Goal: Information Seeking & Learning: Learn about a topic

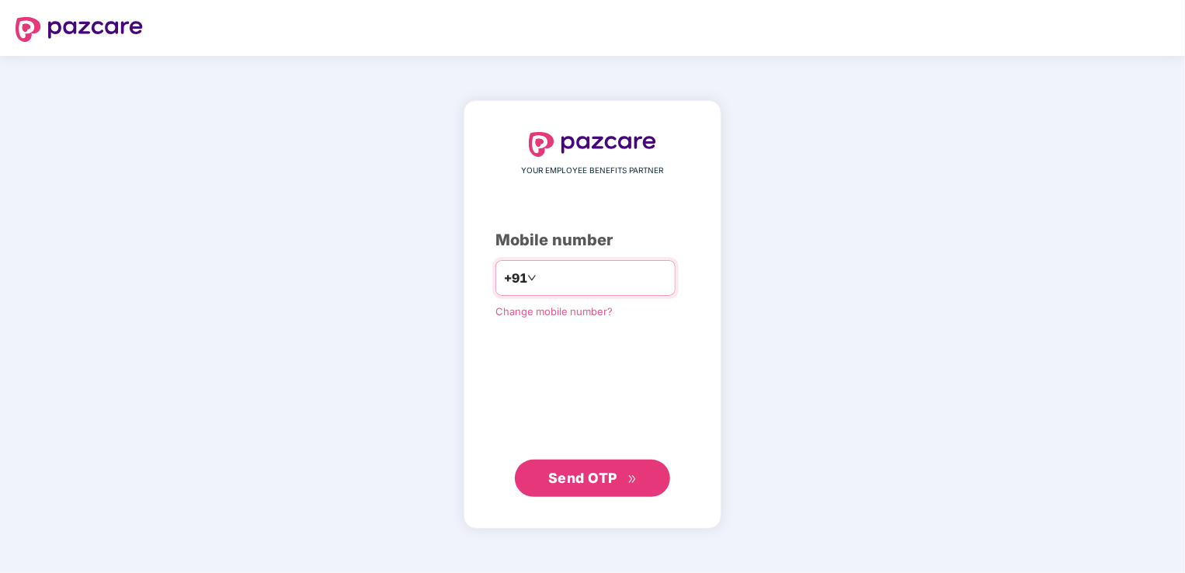
click at [586, 272] on input "number" at bounding box center [603, 278] width 127 height 25
type input "**********"
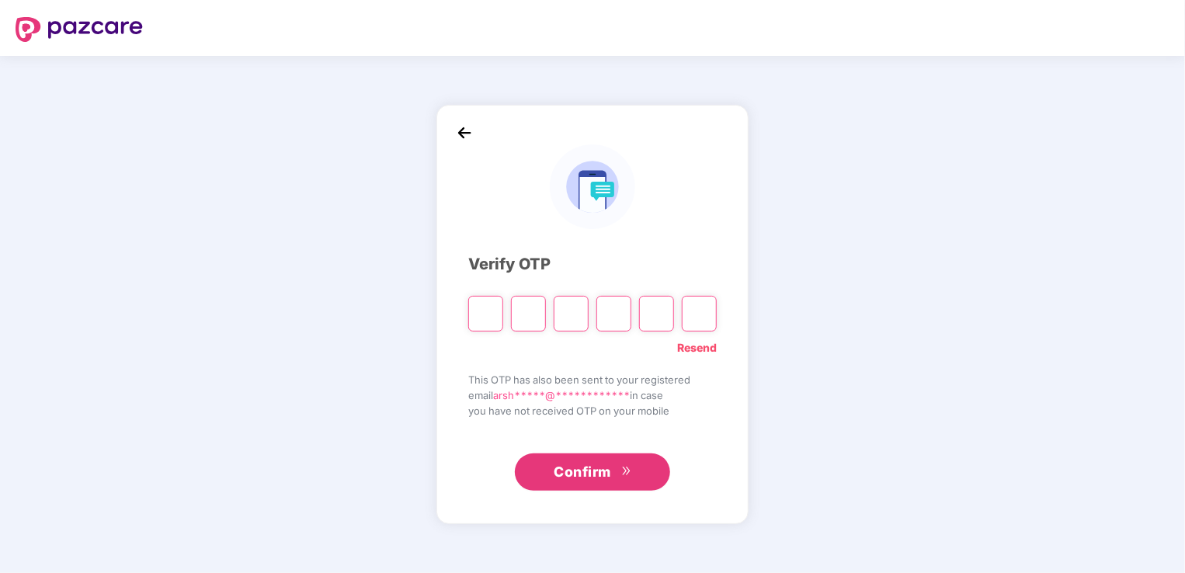
type input "*"
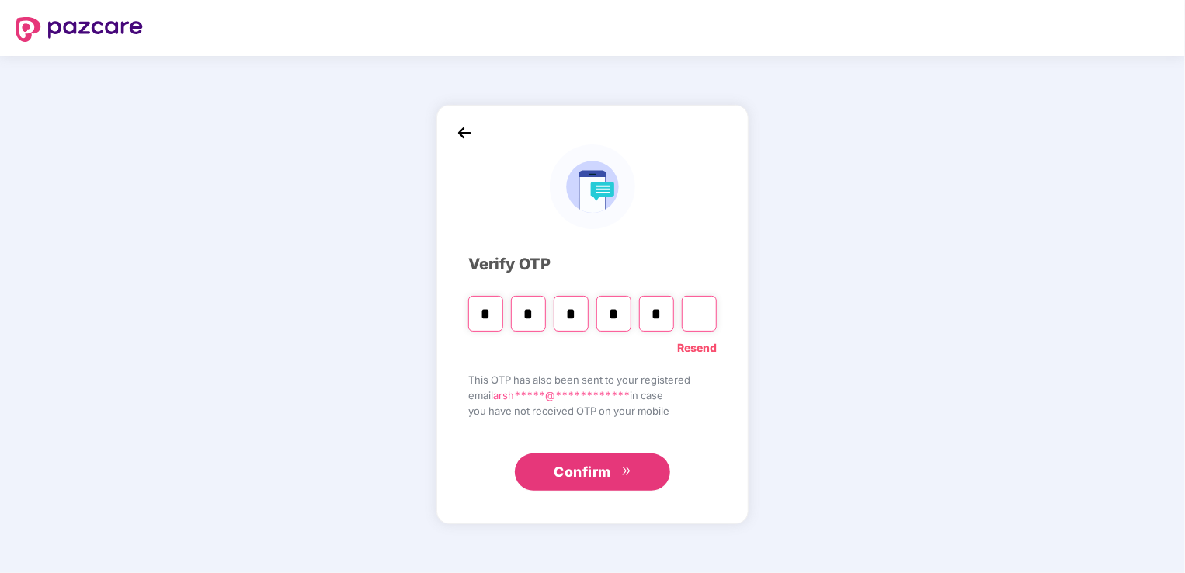
type input "*"
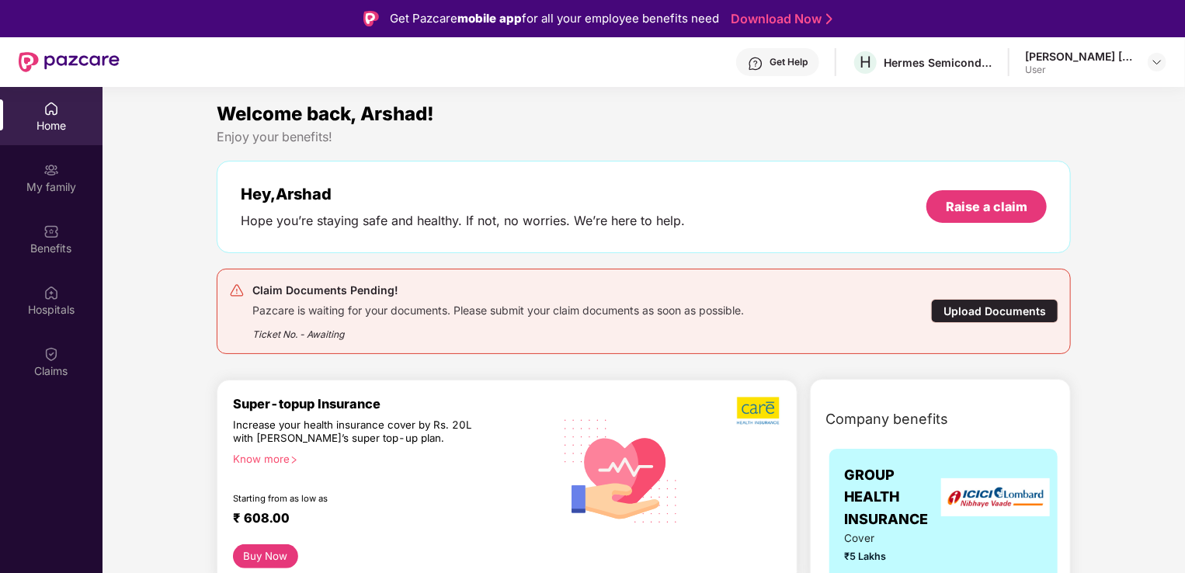
click at [990, 307] on div "Upload Documents" at bounding box center [994, 311] width 127 height 24
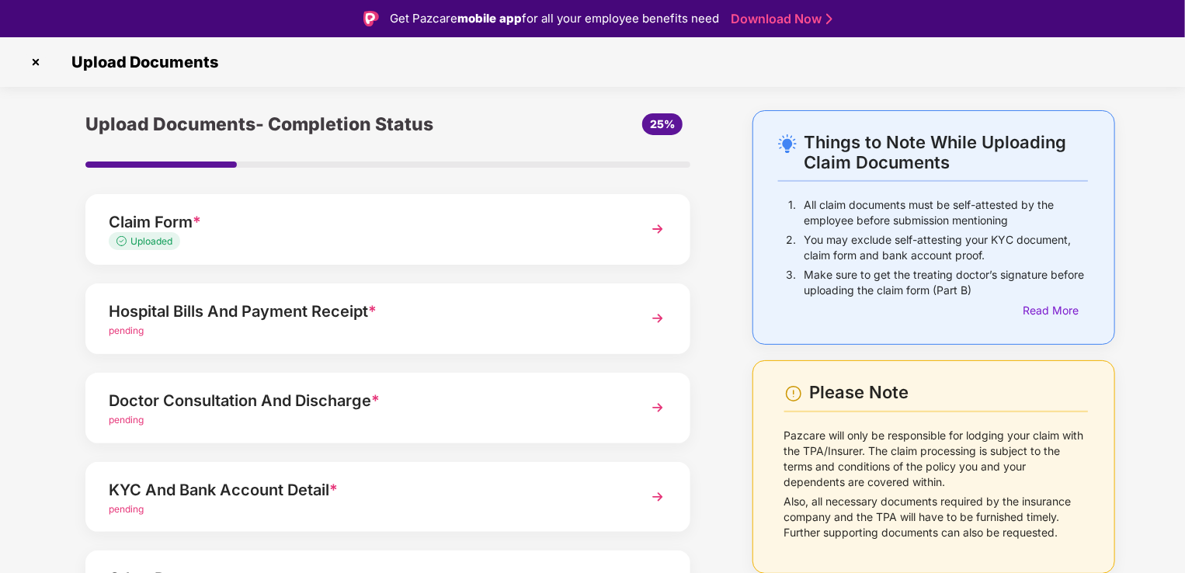
click at [661, 409] on img at bounding box center [658, 408] width 28 height 28
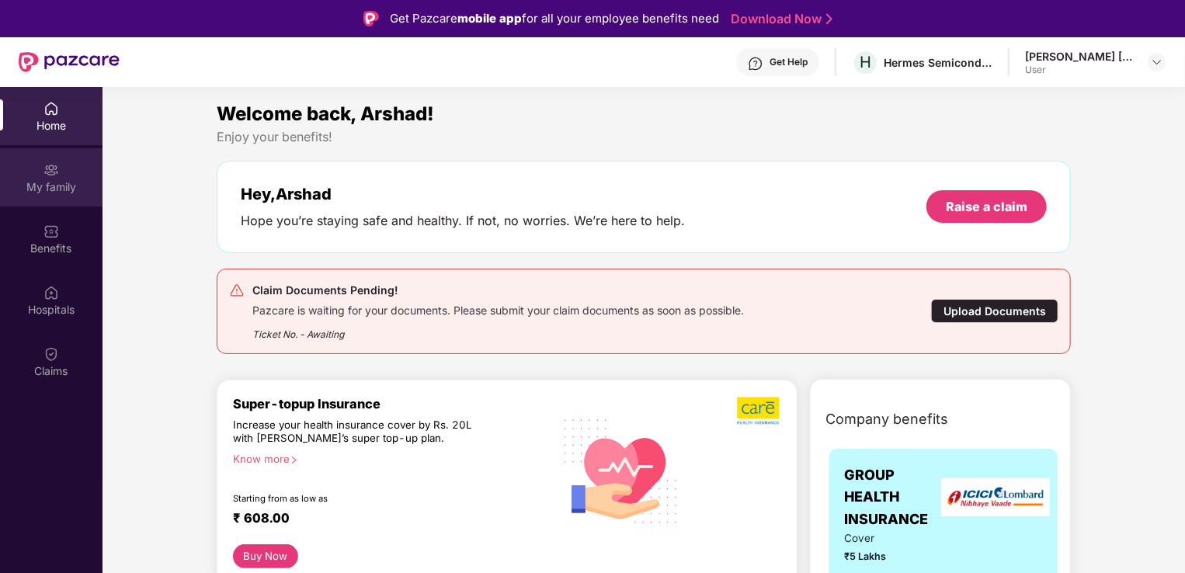
click at [56, 179] on div "My family" at bounding box center [51, 187] width 102 height 16
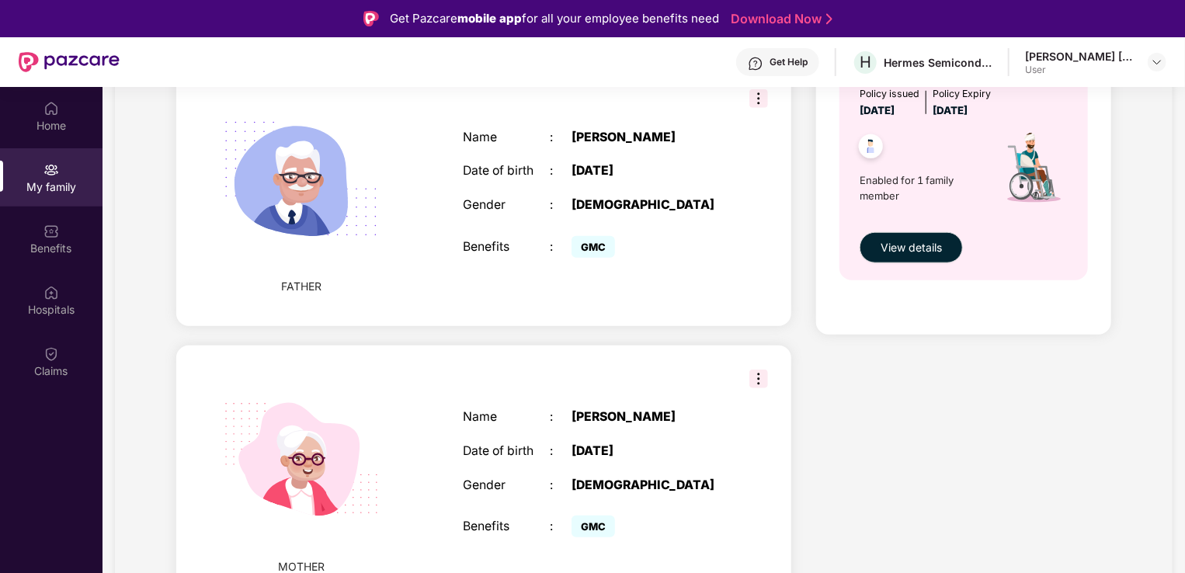
scroll to position [623, 0]
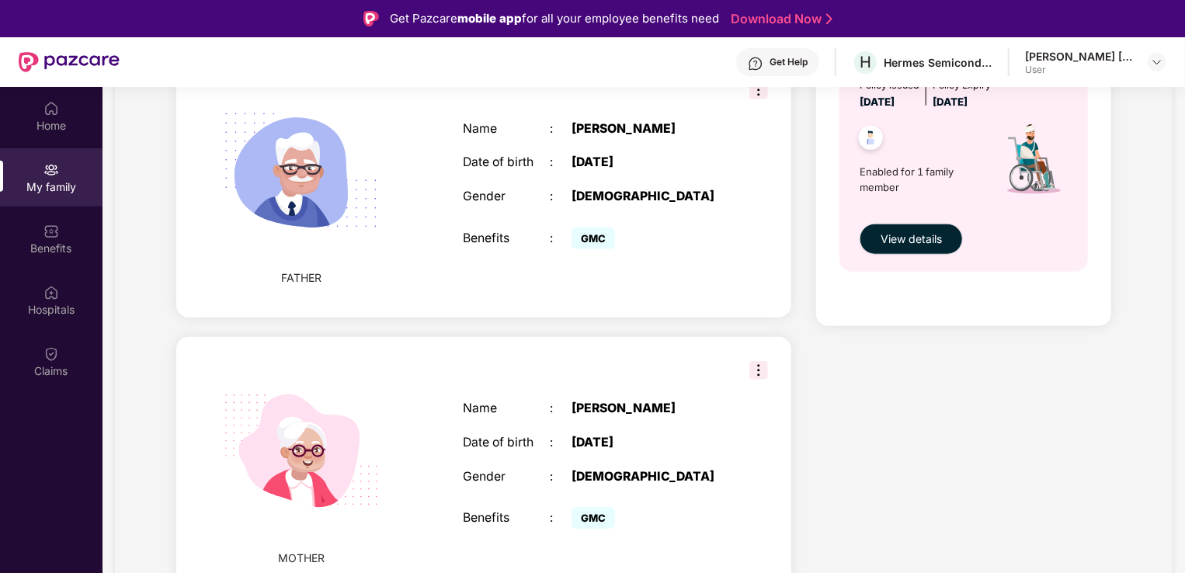
click at [759, 369] on img at bounding box center [758, 370] width 19 height 19
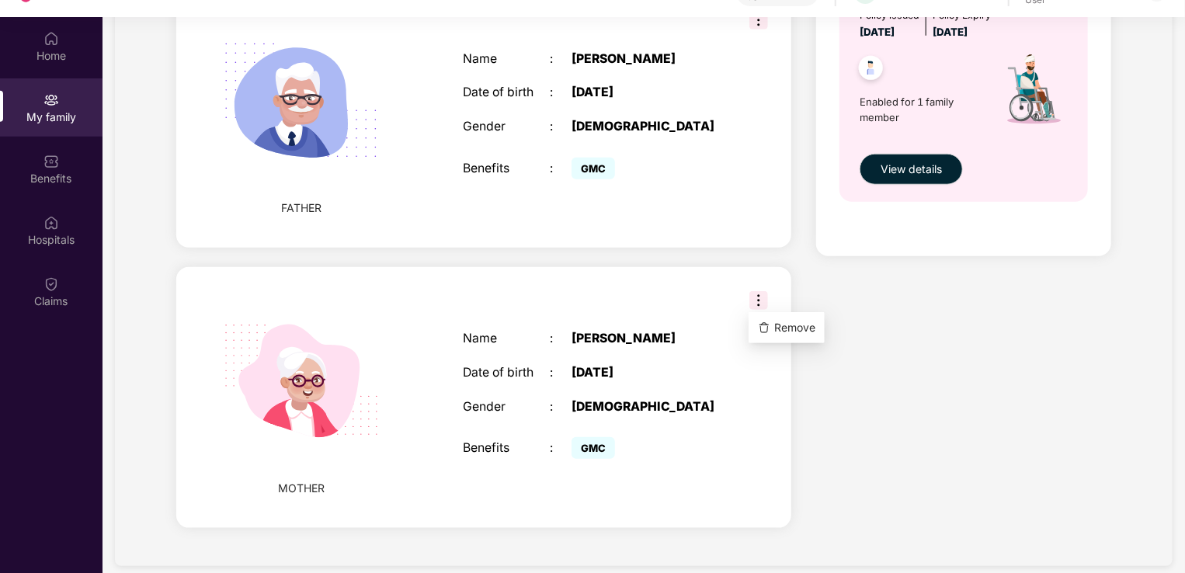
scroll to position [87, 0]
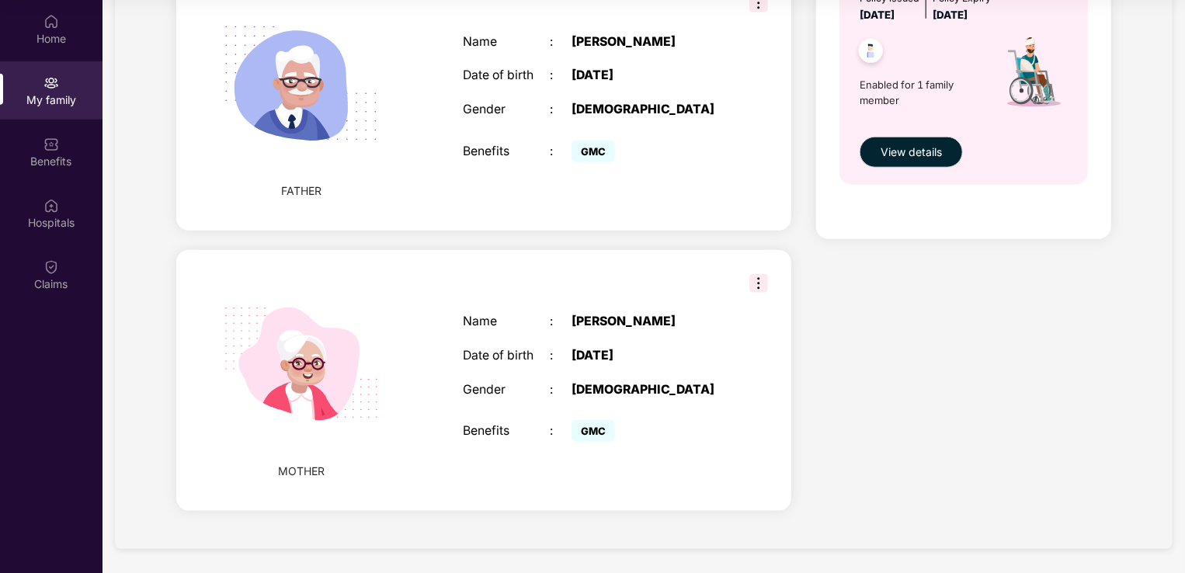
click at [675, 418] on div "GMC" at bounding box center [647, 431] width 152 height 30
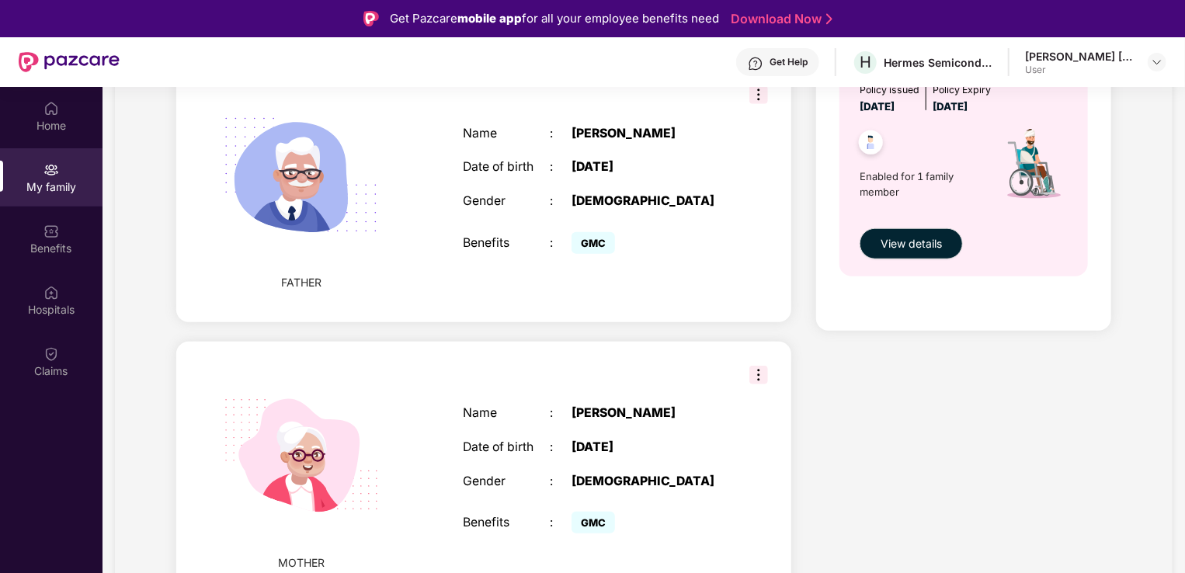
scroll to position [623, 0]
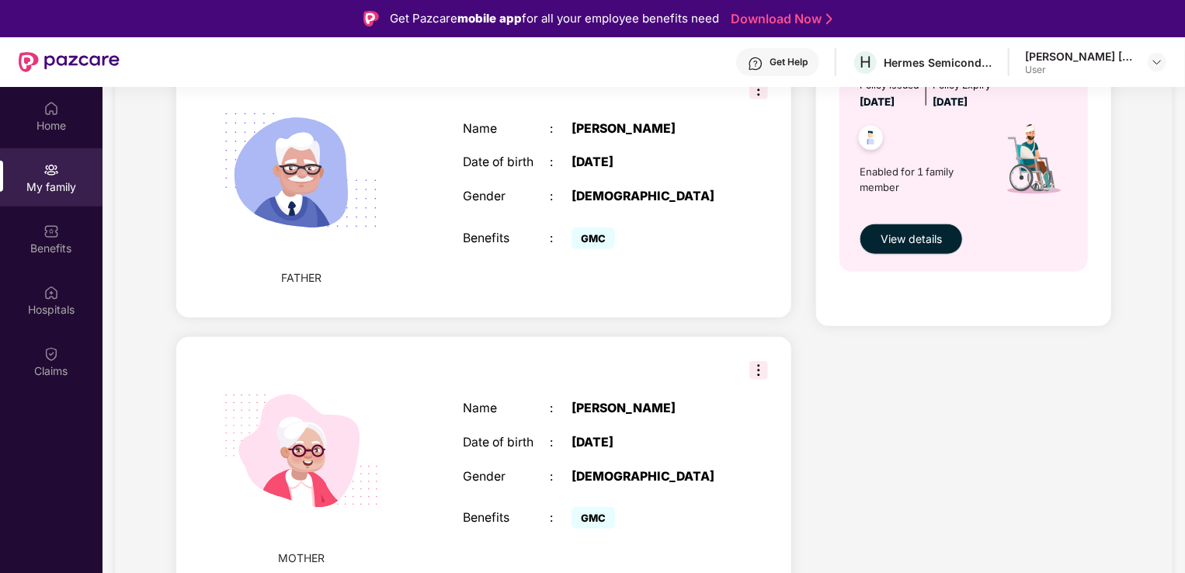
click at [341, 445] on img at bounding box center [301, 450] width 196 height 196
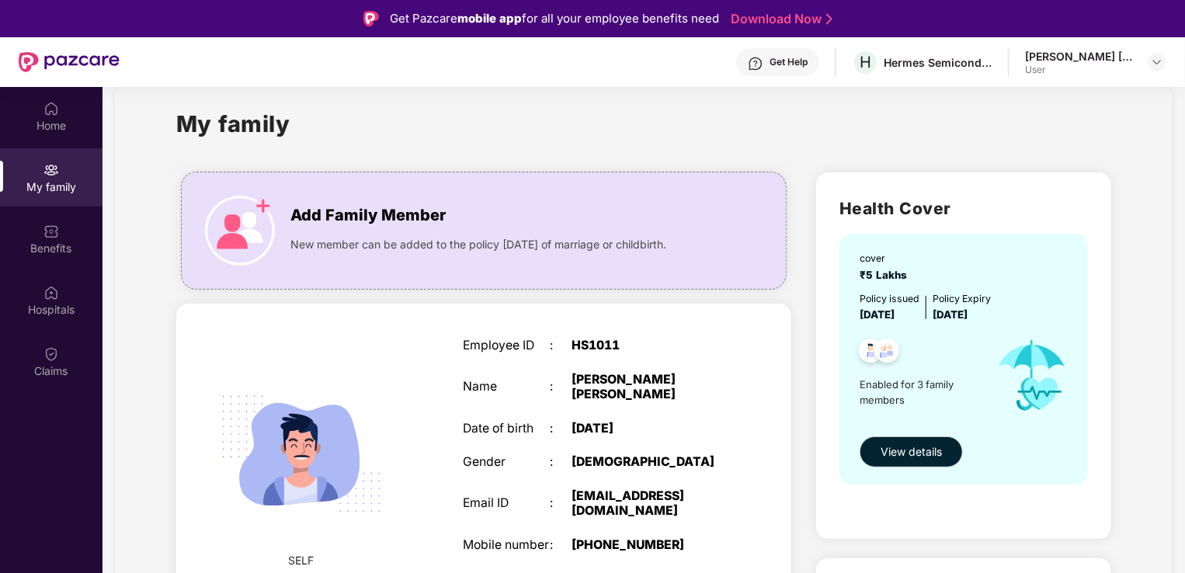
scroll to position [2, 0]
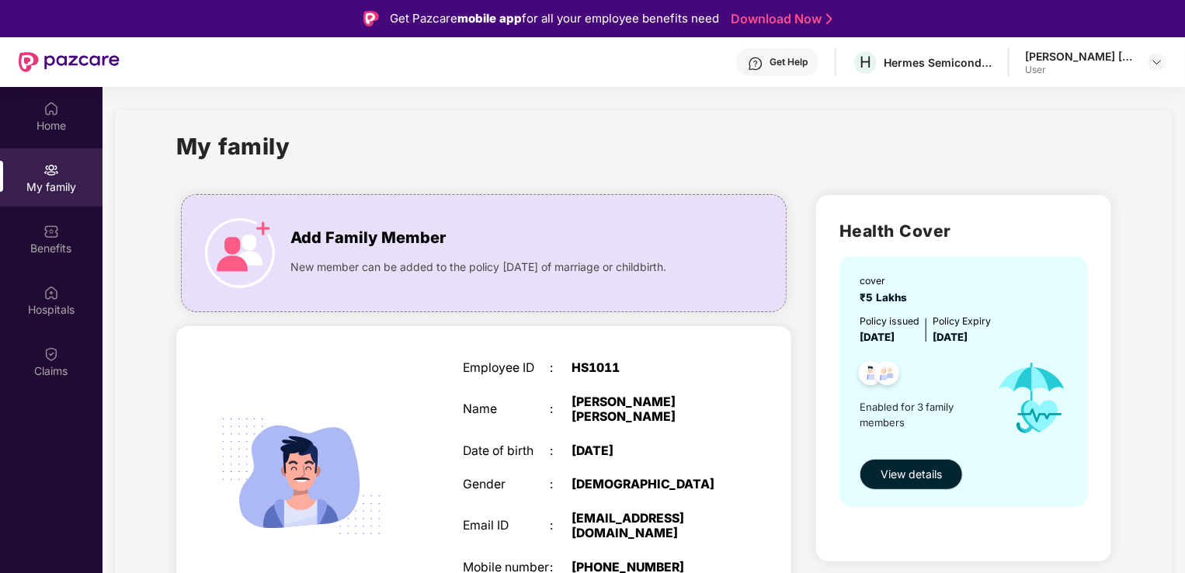
click at [919, 480] on span "View details" at bounding box center [910, 474] width 61 height 17
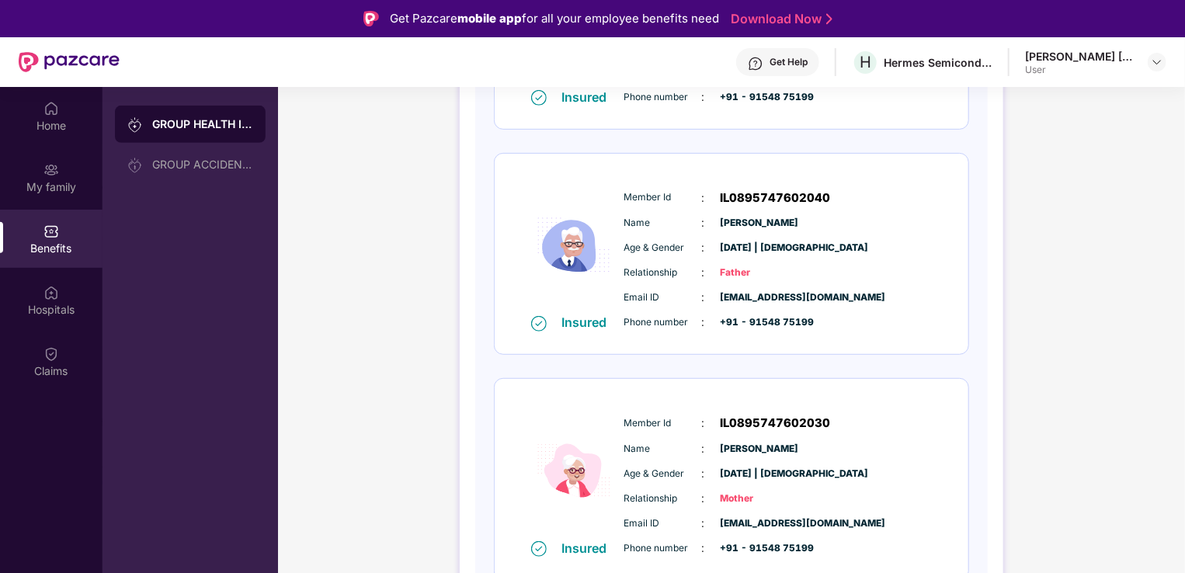
scroll to position [404, 0]
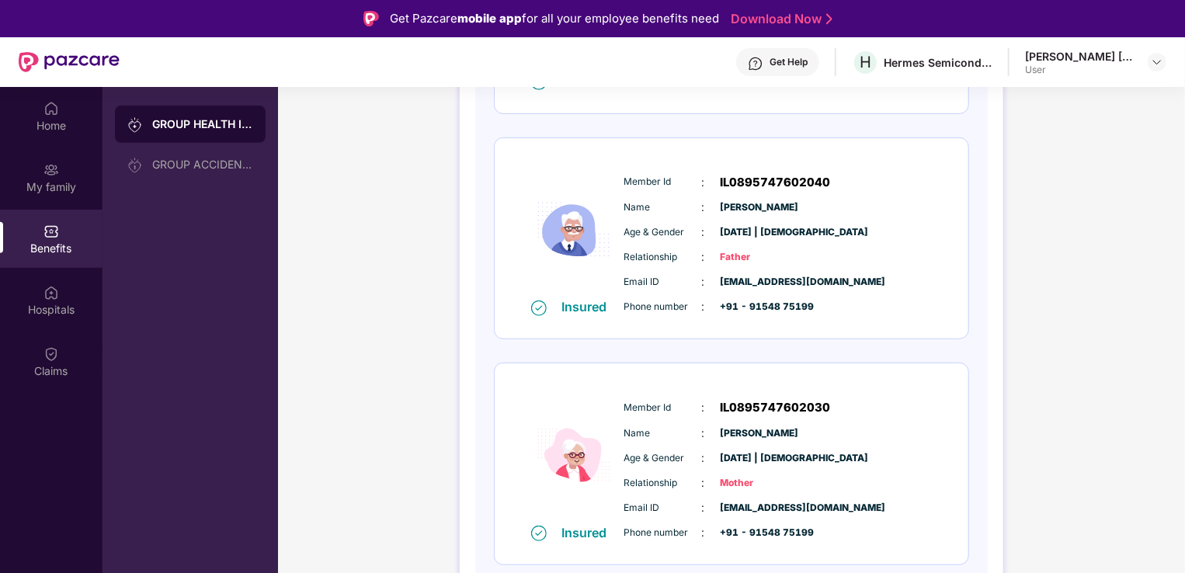
click at [778, 408] on span "IL0895747602030" at bounding box center [775, 407] width 110 height 19
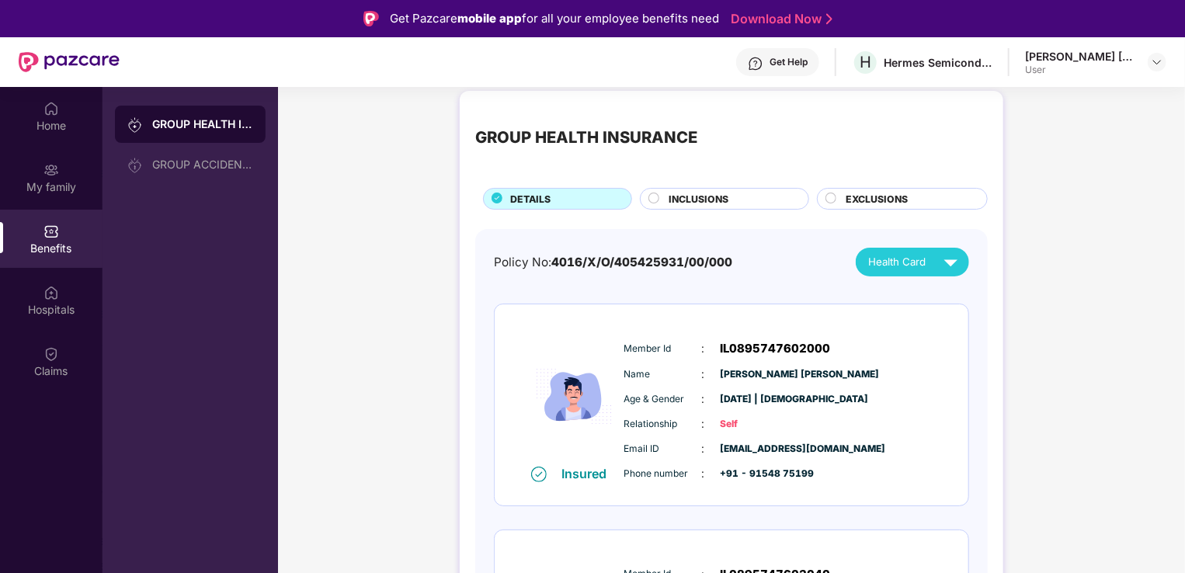
scroll to position [0, 0]
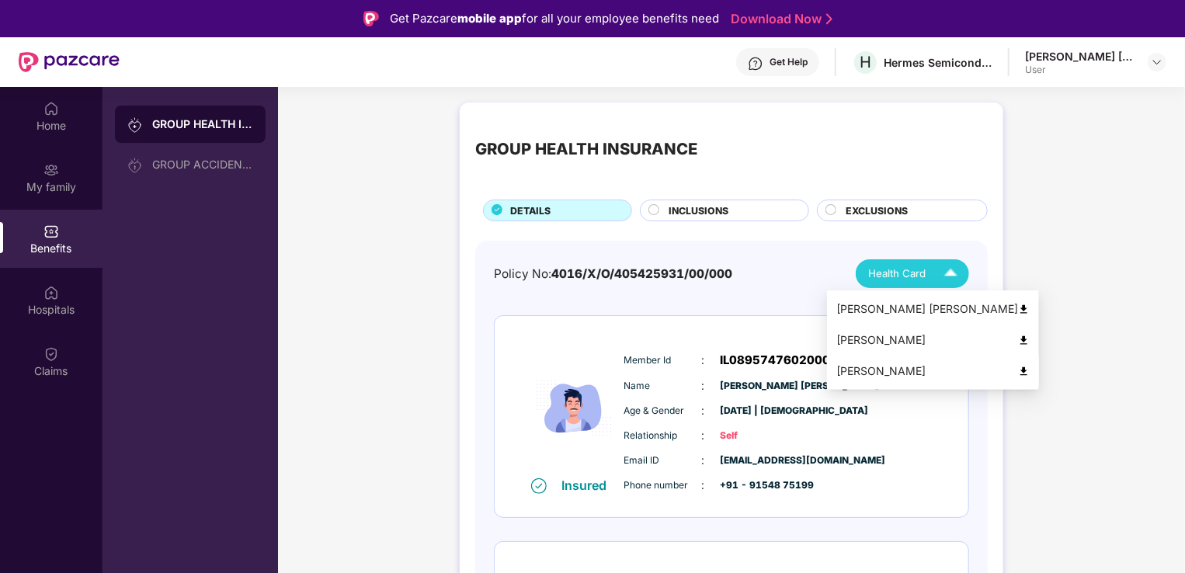
click at [1018, 370] on img at bounding box center [1024, 372] width 12 height 12
